Goal: Information Seeking & Learning: Learn about a topic

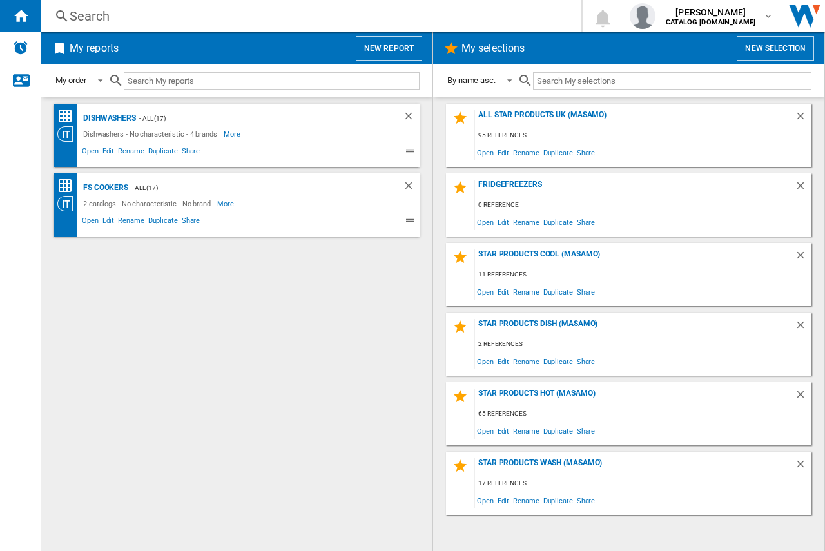
click at [79, 14] on div "Search" at bounding box center [309, 16] width 478 height 18
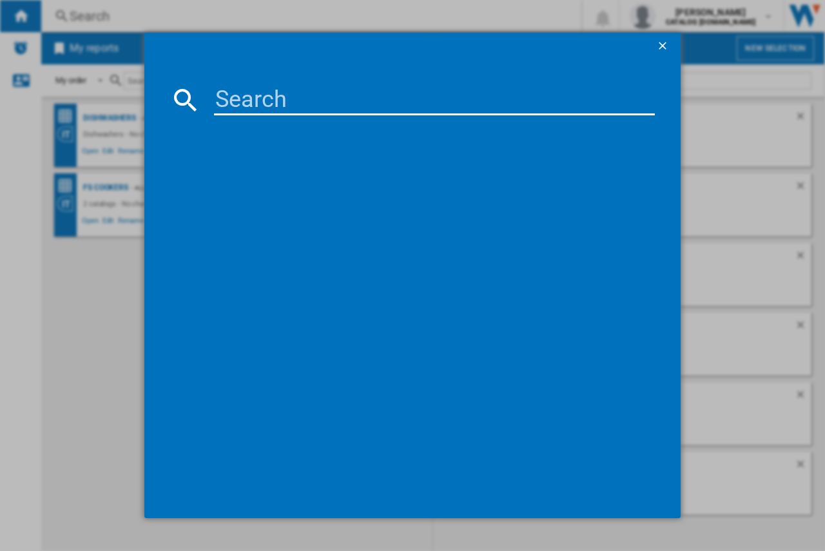
click at [222, 93] on input at bounding box center [434, 99] width 441 height 31
paste input "HO 475P B UK"
click at [246, 99] on input "HO 475P B UK" at bounding box center [434, 99] width 441 height 31
click at [378, 283] on md-progress-circular at bounding box center [418, 292] width 129 height 32
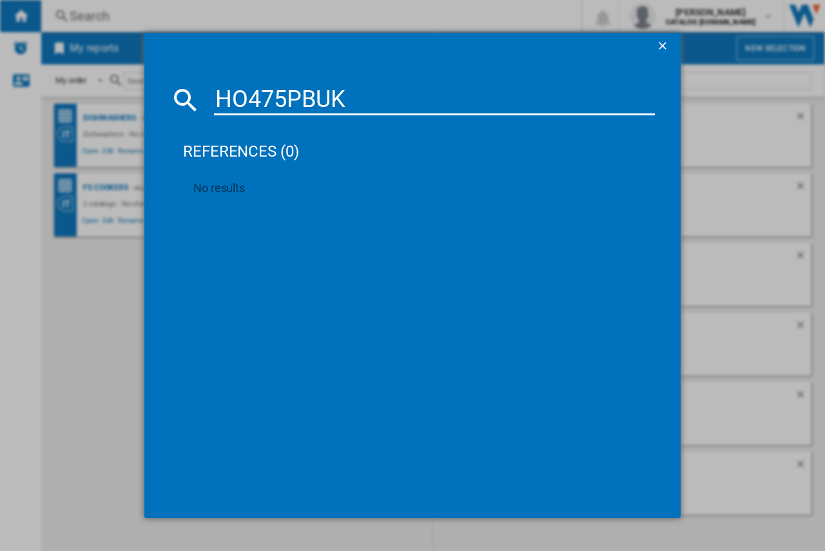
click at [359, 109] on input "HO475PBUK" at bounding box center [434, 99] width 441 height 31
type input "HO475PB"
click at [271, 180] on div "HOTPOINT HO475PB BLACK" at bounding box center [421, 183] width 428 height 13
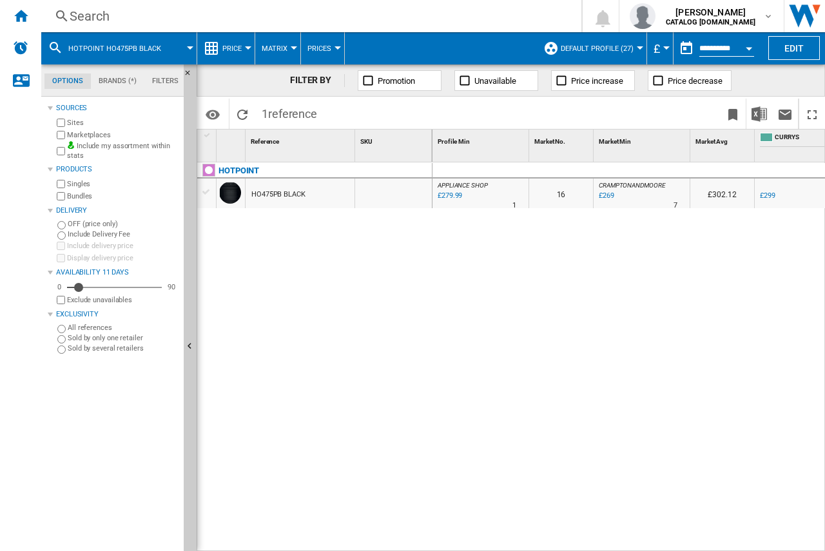
click at [267, 188] on div "HO475PB BLACK" at bounding box center [278, 195] width 54 height 30
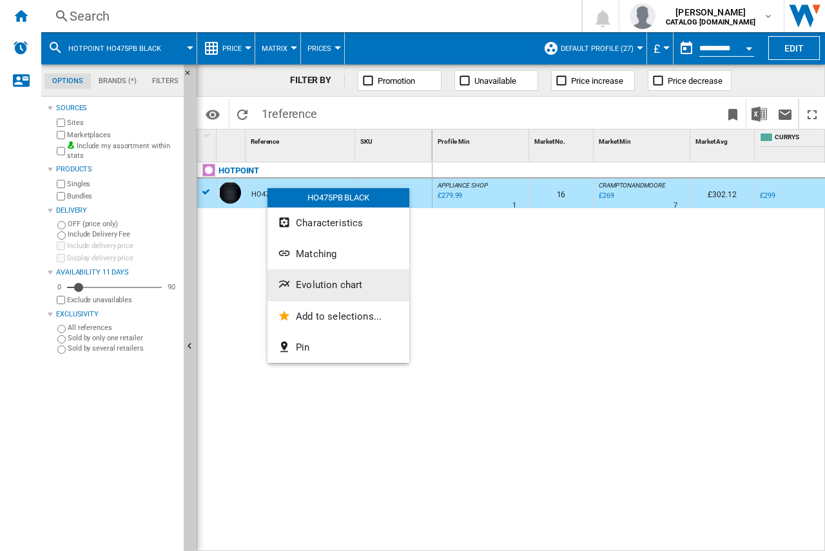
click at [304, 280] on span "Evolution chart" at bounding box center [329, 285] width 66 height 12
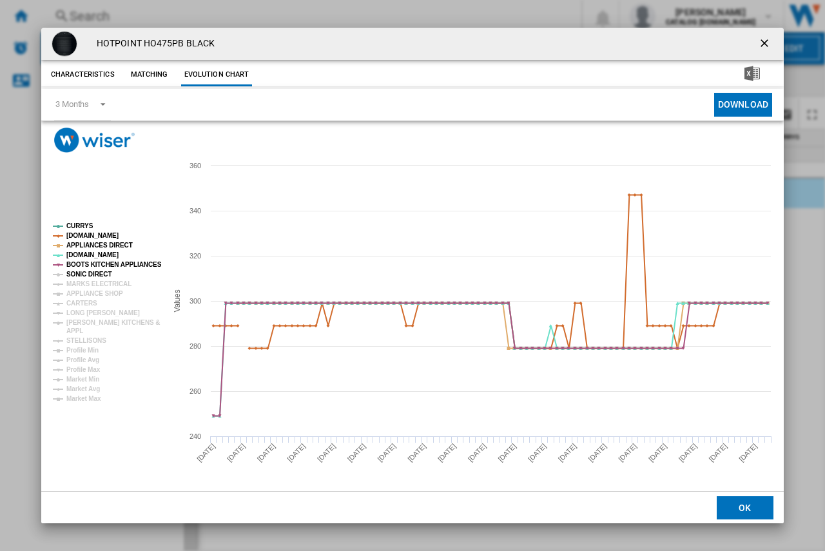
click at [82, 277] on tspan "SONIC DIRECT" at bounding box center [88, 274] width 45 height 7
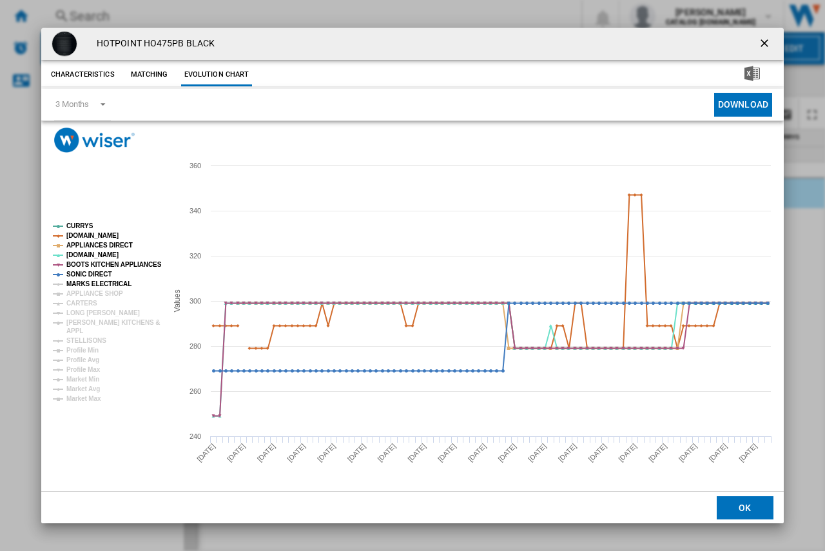
click at [81, 284] on tspan "MARKS ELECTRICAL" at bounding box center [98, 283] width 65 height 7
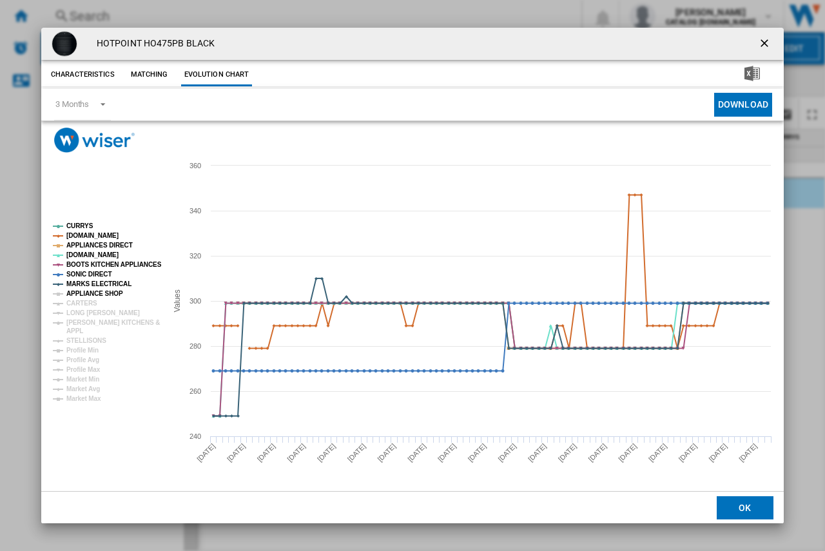
click at [80, 290] on tspan "APPLIANCE SHOP" at bounding box center [94, 293] width 57 height 7
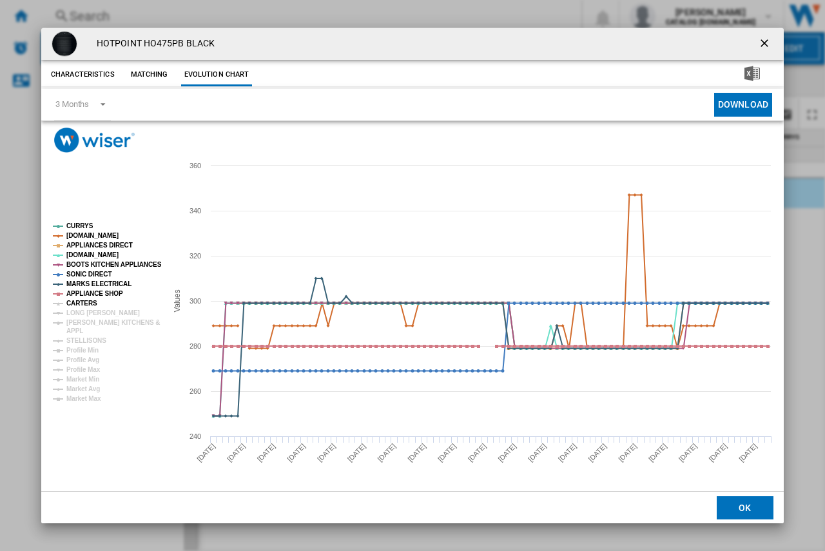
click at [80, 301] on tspan "CARTERS" at bounding box center [81, 303] width 31 height 7
click at [81, 310] on tspan "LONG [PERSON_NAME]" at bounding box center [102, 312] width 73 height 7
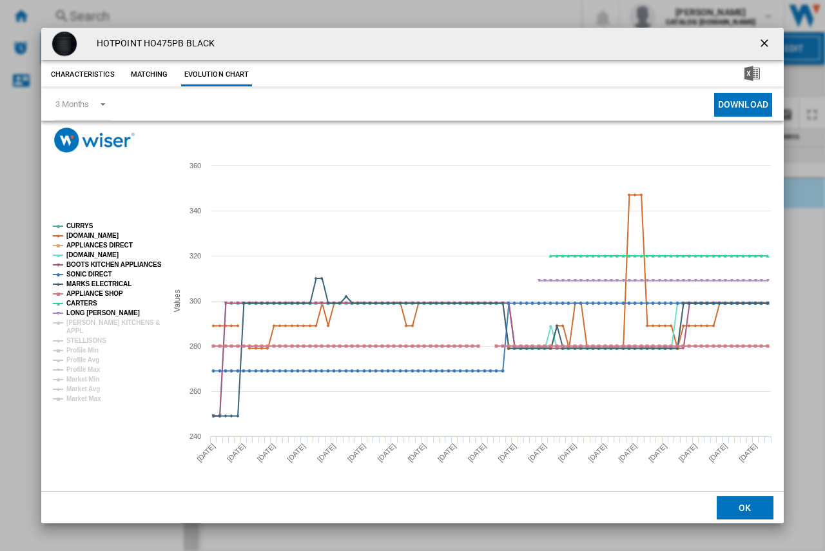
click at [81, 316] on tspan "LONG [PERSON_NAME]" at bounding box center [102, 312] width 73 height 7
click at [79, 327] on tspan "APPL" at bounding box center [74, 330] width 17 height 7
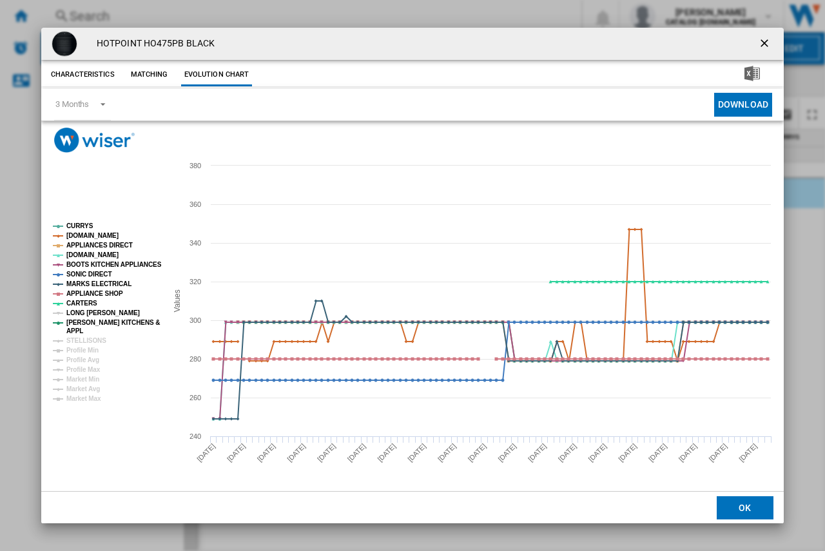
click at [76, 314] on tspan "LONG [PERSON_NAME]" at bounding box center [102, 312] width 73 height 7
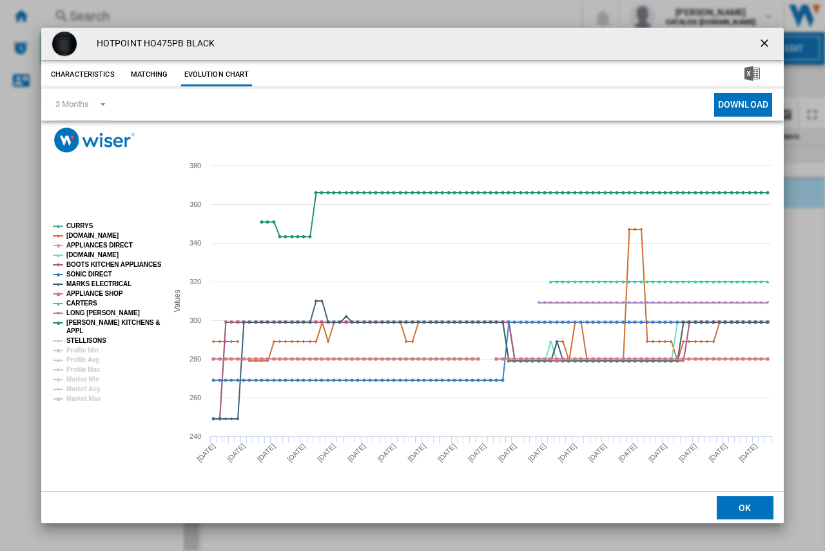
click at [84, 339] on tspan "STELLISONS" at bounding box center [86, 340] width 40 height 7
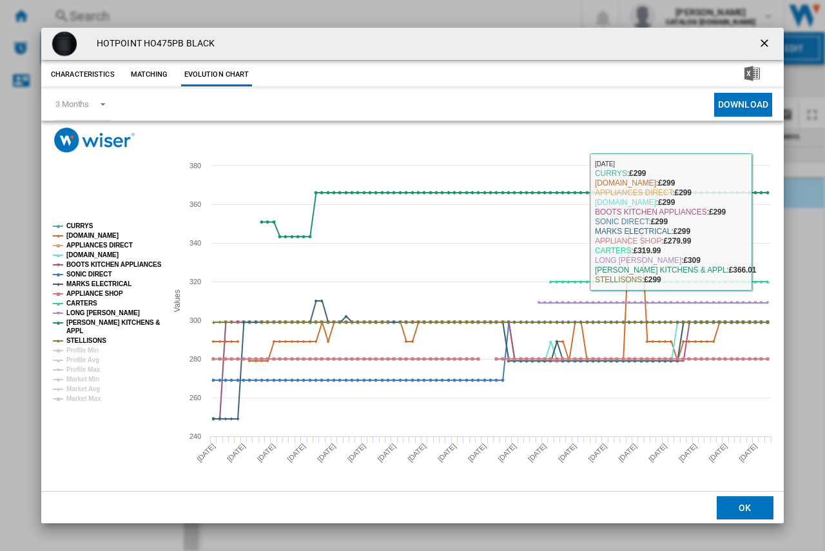
click at [756, 40] on button "Product popup" at bounding box center [765, 44] width 26 height 26
